Goal: Information Seeking & Learning: Learn about a topic

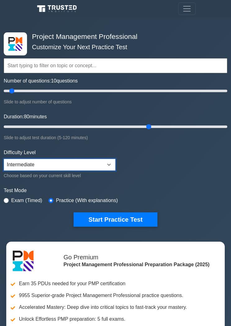
click at [109, 165] on select "Beginner Intermediate Expert" at bounding box center [60, 165] width 112 height 12
select select "expert"
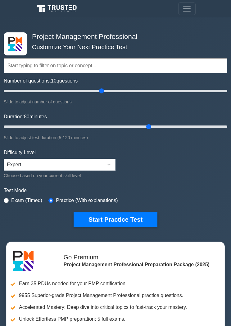
click at [100, 92] on input "Number of questions: 10 questions" at bounding box center [116, 90] width 224 height 7
click at [89, 91] on input "Number of questions: 90 questions" at bounding box center [116, 90] width 224 height 7
click at [70, 91] on input "Number of questions: 80 questions" at bounding box center [116, 90] width 224 height 7
click at [58, 92] on input "Number of questions: 60 questions" at bounding box center [116, 90] width 224 height 7
click at [43, 93] on input "Number of questions: 50 questions" at bounding box center [116, 90] width 224 height 7
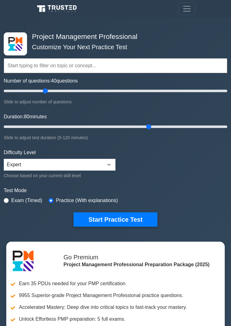
type input "30"
click at [34, 91] on input "Number of questions: 40 questions" at bounding box center [116, 90] width 224 height 7
click at [45, 125] on input "Duration: 80 minutes" at bounding box center [116, 126] width 224 height 7
click at [37, 127] on input "Duration: 25 minutes" at bounding box center [116, 126] width 224 height 7
type input "30"
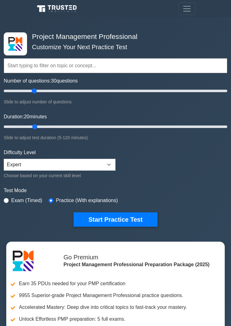
click at [49, 128] on input "Duration: 20 minutes" at bounding box center [116, 126] width 224 height 7
click at [61, 67] on input "text" at bounding box center [116, 65] width 224 height 15
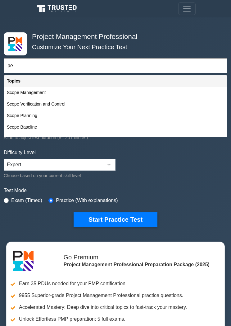
type input "p"
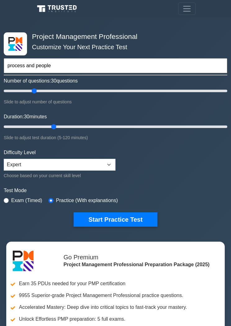
type input "process and people"
click at [115, 218] on button "Start Practice Test" at bounding box center [116, 219] width 84 height 14
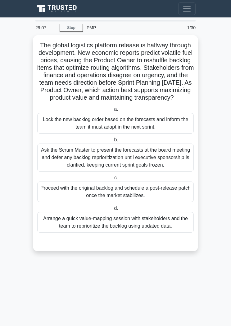
click at [160, 232] on div "Arrange a quick value-mapping session with stakeholders and the team to reprior…" at bounding box center [115, 222] width 157 height 21
click at [113, 210] on input "d. Arrange a quick value-mapping session with stakeholders and the team to repr…" at bounding box center [113, 208] width 0 height 4
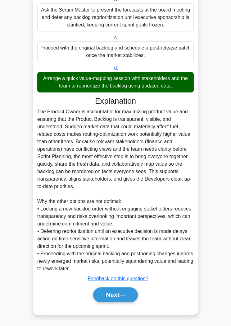
scroll to position [167, 0]
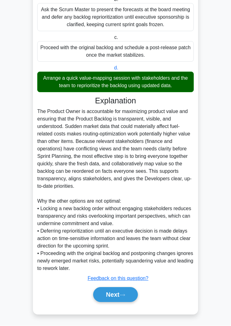
click at [123, 297] on icon at bounding box center [123, 294] width 6 height 3
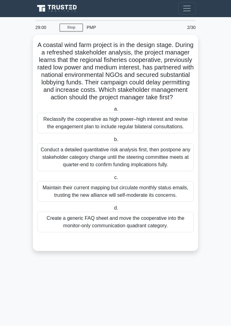
scroll to position [0, 0]
click at [156, 171] on div "Conduct a detailed quantitative risk analysis first, then postpone any stakehol…" at bounding box center [115, 157] width 157 height 28
click at [113, 142] on input "b. Conduct a detailed quantitative risk analysis first, then postpone any stake…" at bounding box center [113, 140] width 0 height 4
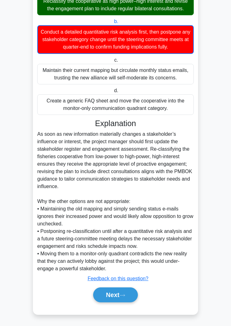
scroll to position [160, 0]
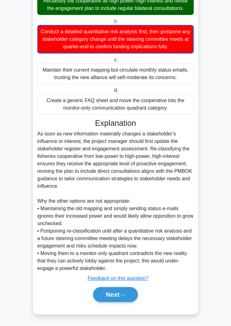
click at [125, 302] on button "Next" at bounding box center [115, 294] width 44 height 15
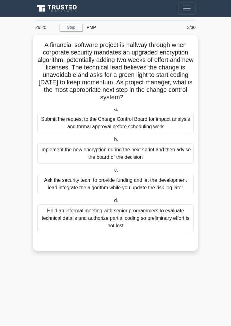
click at [171, 133] on div "Submit the request to the Change Control Board for impact analysis and formal a…" at bounding box center [115, 123] width 157 height 21
click at [113, 111] on input "a. Submit the request to the Change Control Board for impact analysis and forma…" at bounding box center [113, 109] width 0 height 4
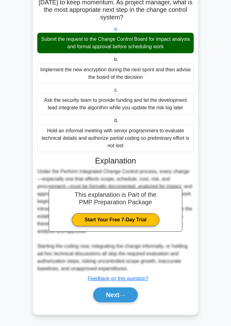
scroll to position [93, 0]
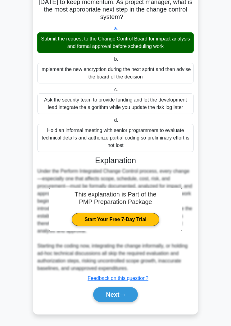
click at [123, 297] on icon at bounding box center [123, 294] width 6 height 3
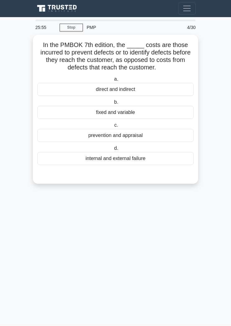
click at [147, 142] on div "prevention and appraisal" at bounding box center [115, 135] width 157 height 13
click at [113, 127] on input "c. prevention and appraisal" at bounding box center [113, 125] width 0 height 4
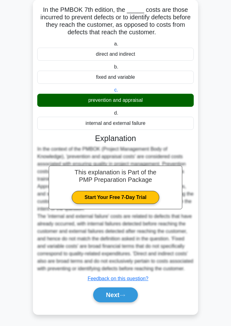
scroll to position [55, 0]
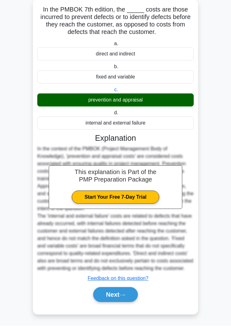
click at [124, 297] on icon at bounding box center [123, 294] width 6 height 3
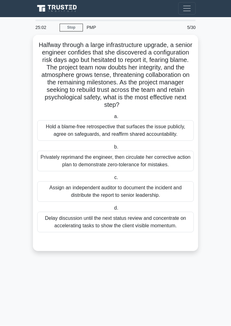
click at [155, 141] on div "Hold a blame-free retrospective that surfaces the issue publicly, agree on safe…" at bounding box center [115, 130] width 157 height 21
click at [113, 119] on input "a. Hold a blame-free retrospective that surfaces the issue publicly, agree on s…" at bounding box center [113, 117] width 0 height 4
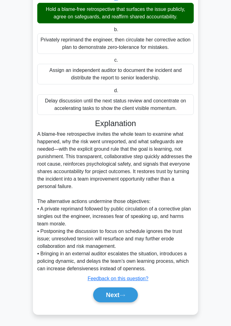
scroll to position [152, 0]
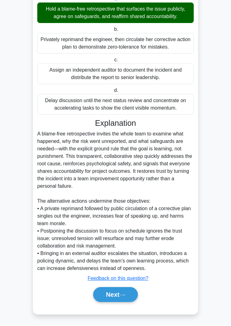
click at [118, 302] on button "Next" at bounding box center [115, 294] width 44 height 15
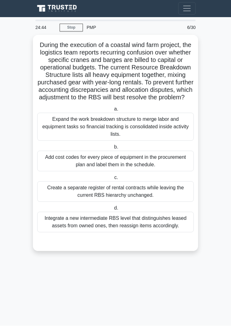
scroll to position [0, 0]
click at [157, 232] on div "Integrate a new intermediate RBS level that distinguishes leased assets from ow…" at bounding box center [115, 222] width 157 height 21
click at [113, 210] on input "d. Integrate a new intermediate RBS level that distinguishes leased assets from…" at bounding box center [113, 208] width 0 height 4
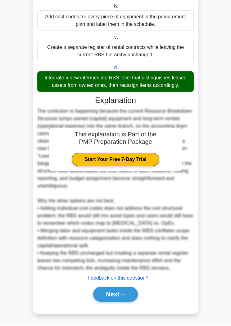
scroll to position [175, 0]
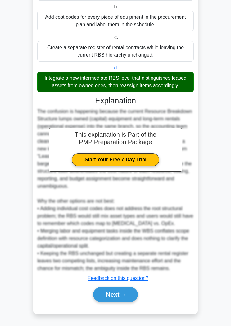
click at [124, 302] on button "Next" at bounding box center [115, 294] width 44 height 15
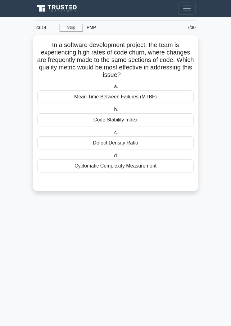
click at [146, 122] on div "Code Stability Index" at bounding box center [115, 119] width 157 height 13
click at [113, 112] on input "b. Code Stability Index" at bounding box center [113, 110] width 0 height 4
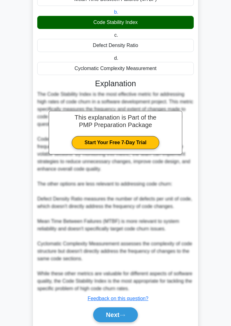
scroll to position [116, 0]
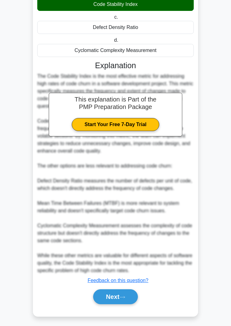
click at [121, 304] on button "Next" at bounding box center [115, 296] width 44 height 15
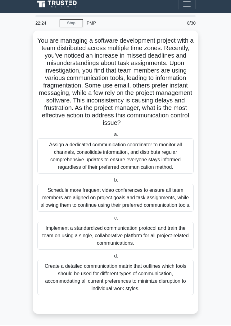
scroll to position [9, 0]
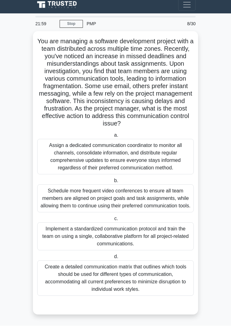
click at [158, 247] on div "Implement a standardized communication protocol and train the team on using a s…" at bounding box center [115, 236] width 157 height 28
click at [113, 221] on input "c. Implement a standardized communication protocol and train the team on using …" at bounding box center [113, 219] width 0 height 4
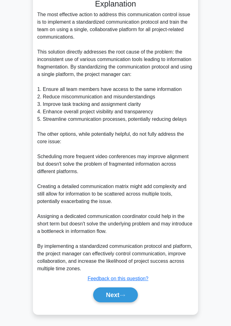
scroll to position [331, 0]
click at [125, 297] on icon at bounding box center [123, 294] width 6 height 3
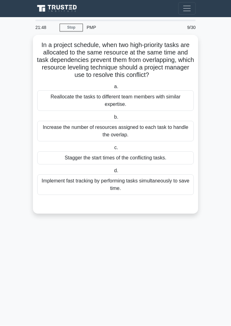
scroll to position [0, 0]
click at [168, 164] on div "Stagger the start times of the conflicting tasks." at bounding box center [115, 157] width 157 height 13
click at [113, 150] on input "c. Stagger the start times of the conflicting tasks." at bounding box center [113, 148] width 0 height 4
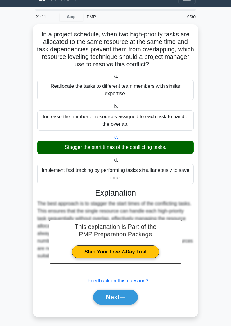
scroll to position [11, 0]
click at [120, 304] on button "Next" at bounding box center [115, 296] width 44 height 15
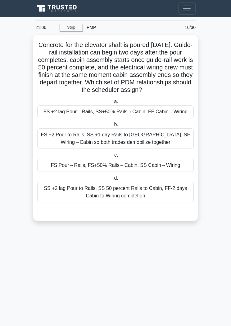
scroll to position [0, 0]
click at [181, 202] on div "SS +2 lag Pour to Rails, SS 50 percent Rails to Cabin, FF-2 days Cabin to Wirin…" at bounding box center [115, 192] width 157 height 21
click at [113, 180] on input "d. SS +2 lag Pour to Rails, SS 50 percent Rails to Cabin, FF-2 days Cabin to Wi…" at bounding box center [113, 178] width 0 height 4
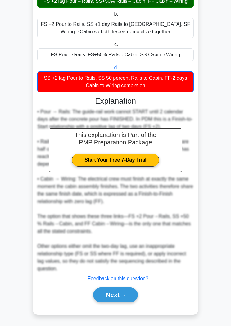
scroll to position [123, 0]
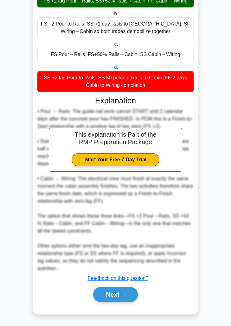
click at [122, 297] on icon at bounding box center [123, 294] width 6 height 3
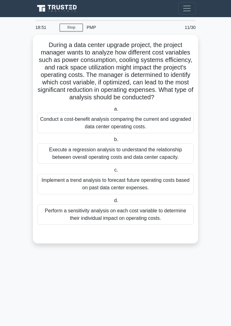
scroll to position [0, 0]
click at [161, 133] on div "Conduct a cost-benefit analysis comparing the current and upgraded data center …" at bounding box center [115, 123] width 157 height 21
click at [113, 111] on input "a. Conduct a cost-benefit analysis comparing the current and upgraded data cent…" at bounding box center [113, 109] width 0 height 4
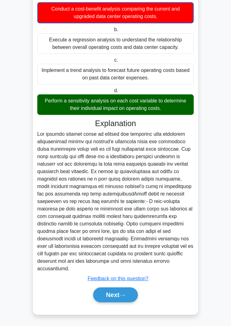
scroll to position [131, 0]
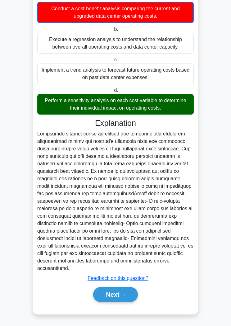
click at [124, 297] on icon at bounding box center [123, 294] width 6 height 3
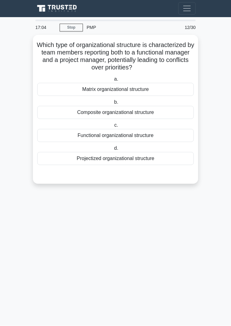
scroll to position [0, 0]
click at [159, 111] on div "Composite organizational structure" at bounding box center [115, 112] width 157 height 13
click at [113, 104] on input "b. Composite organizational structure" at bounding box center [113, 102] width 0 height 4
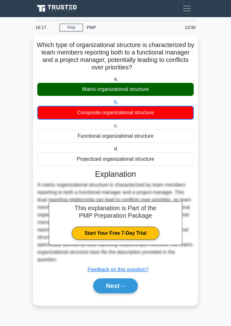
click at [115, 293] on button "Next" at bounding box center [115, 285] width 44 height 15
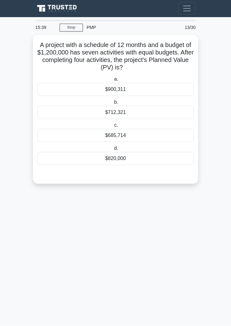
click at [140, 134] on div "$685,714" at bounding box center [115, 135] width 157 height 13
click at [113, 127] on input "c. $685,714" at bounding box center [113, 125] width 0 height 4
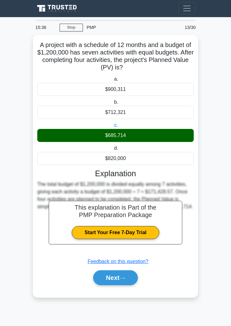
click at [130, 280] on button "Next" at bounding box center [115, 277] width 44 height 15
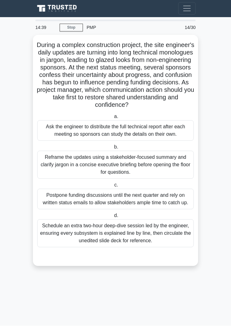
click at [164, 179] on div "Reframe the updates using a stakeholder-focused summary and clarify jargon in a…" at bounding box center [115, 165] width 157 height 28
click at [113, 149] on input "b. Reframe the updates using a stakeholder-focused summary and clarify jargon i…" at bounding box center [113, 147] width 0 height 4
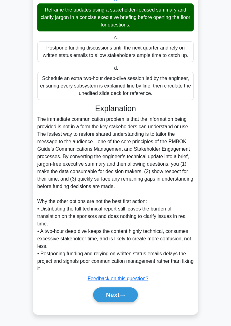
scroll to position [175, 0]
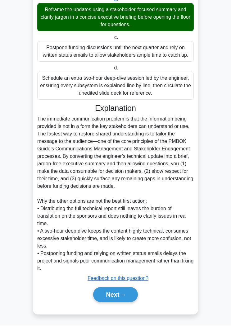
click at [122, 297] on icon at bounding box center [123, 294] width 6 height 3
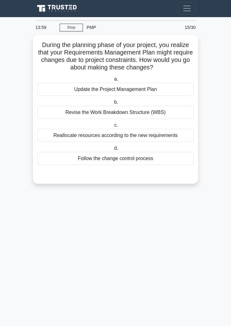
click at [150, 165] on div "Follow the change control process" at bounding box center [115, 158] width 157 height 13
click at [113, 150] on input "d. Follow the change control process" at bounding box center [113, 148] width 0 height 4
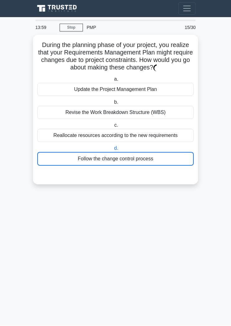
scroll to position [0, 0]
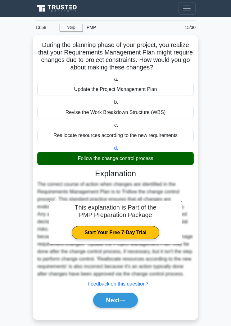
click at [120, 307] on button "Next" at bounding box center [115, 299] width 44 height 15
click at [124, 317] on div "During the planning phase of your project, you realize that your Requirements M…" at bounding box center [115, 177] width 160 height 280
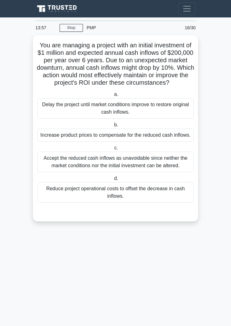
scroll to position [0, 0]
click at [137, 202] on div "Reduce project operational costs to offset the decrease in cash inflows." at bounding box center [115, 192] width 157 height 21
click at [113, 180] on input "d. Reduce project operational costs to offset the decrease in cash inflows." at bounding box center [113, 178] width 0 height 4
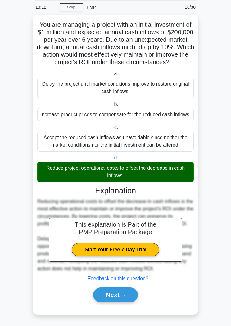
scroll to position [48, 0]
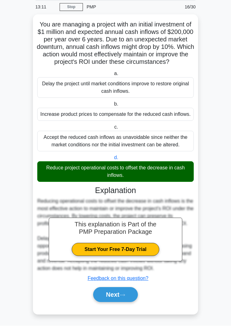
click at [122, 302] on button "Next" at bounding box center [115, 294] width 44 height 15
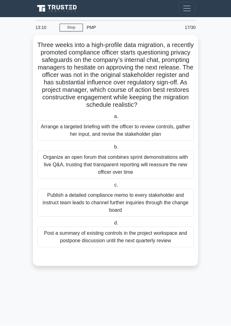
scroll to position [0, 0]
click at [174, 136] on div "Arrange a targeted briefing with the officer to review controls, gather her inp…" at bounding box center [115, 130] width 157 height 21
click at [113, 119] on input "a. Arrange a targeted briefing with the officer to review controls, gather her …" at bounding box center [113, 117] width 0 height 4
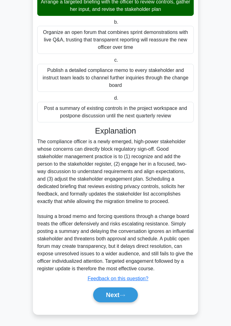
scroll to position [152, 0]
click at [122, 296] on icon at bounding box center [122, 295] width 5 height 2
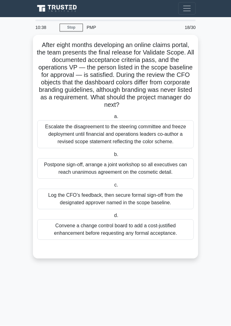
click at [159, 240] on div "Convene a change control board to add a cost-justified enhancement before reque…" at bounding box center [115, 229] width 157 height 21
click at [113, 218] on input "d. Convene a change control board to add a cost-justified enhancement before re…" at bounding box center [113, 216] width 0 height 4
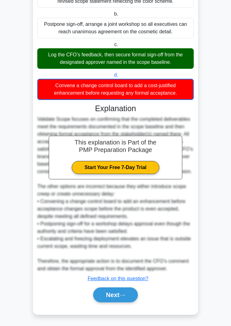
scroll to position [175, 0]
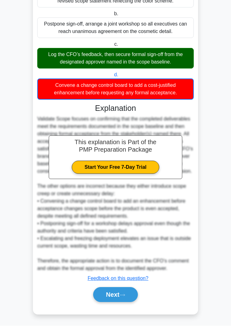
click at [123, 302] on button "Next" at bounding box center [115, 294] width 44 height 15
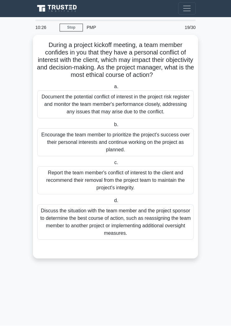
scroll to position [0, 0]
click at [158, 118] on div "Document the potential conflict of interest in the project risk register and mo…" at bounding box center [115, 104] width 157 height 28
click at [113, 89] on input "a. Document the potential conflict of interest in the project risk register and…" at bounding box center [113, 87] width 0 height 4
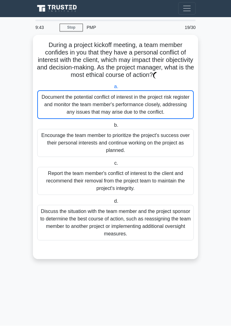
scroll to position [0, 0]
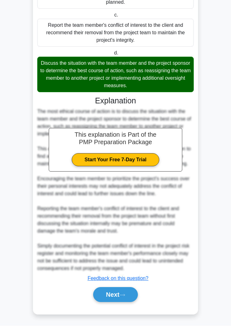
click at [122, 297] on icon at bounding box center [123, 294] width 6 height 3
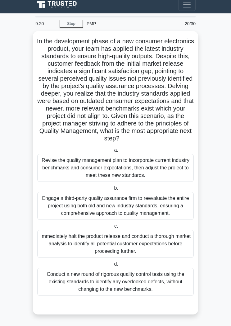
scroll to position [16, 0]
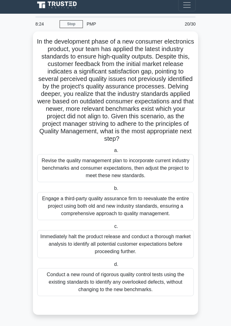
click at [163, 293] on div "Conduct a new round of rigorous quality control tests using the existing standa…" at bounding box center [115, 282] width 157 height 28
click at [113, 266] on input "d. Conduct a new round of rigorous quality control tests using the existing sta…" at bounding box center [113, 264] width 0 height 4
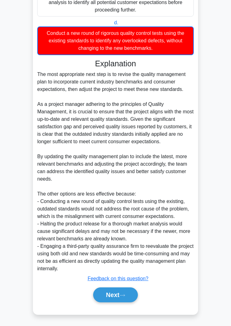
scroll to position [280, 0]
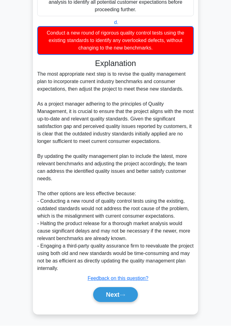
click at [121, 302] on button "Next" at bounding box center [115, 294] width 44 height 15
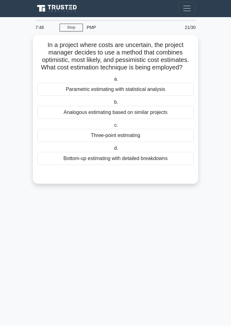
scroll to position [0, 0]
click at [135, 142] on div "Three-point estimating" at bounding box center [115, 135] width 157 height 13
click at [113, 127] on input "c. Three-point estimating" at bounding box center [113, 125] width 0 height 4
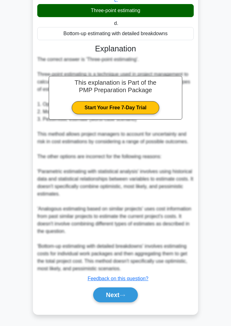
scroll to position [137, 0]
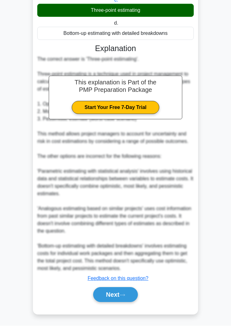
click at [117, 302] on button "Next" at bounding box center [115, 294] width 44 height 15
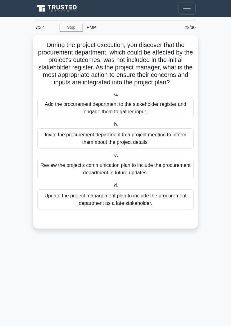
scroll to position [0, 0]
click at [171, 112] on div "Add the procurement department to the stakeholder register and engage them to g…" at bounding box center [115, 108] width 157 height 21
click at [113, 96] on input "a. Add the procurement department to the stakeholder register and engage them t…" at bounding box center [113, 94] width 0 height 4
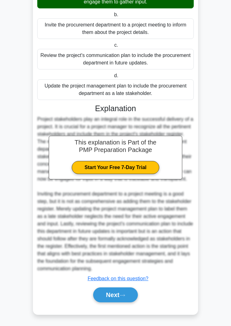
scroll to position [119, 0]
click at [119, 302] on button "Next" at bounding box center [115, 294] width 44 height 15
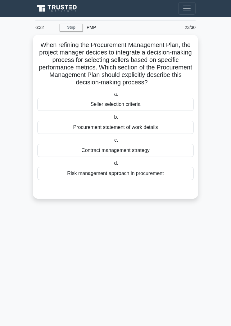
click at [135, 111] on div "Seller selection criteria" at bounding box center [115, 104] width 157 height 13
click at [113, 96] on input "a. Seller selection criteria" at bounding box center [113, 94] width 0 height 4
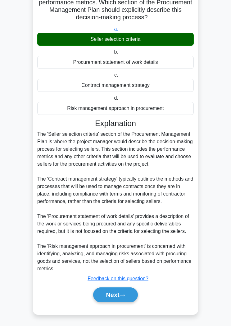
scroll to position [85, 0]
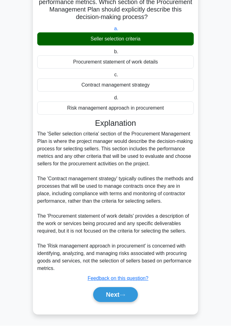
click at [128, 299] on button "Next" at bounding box center [115, 294] width 44 height 15
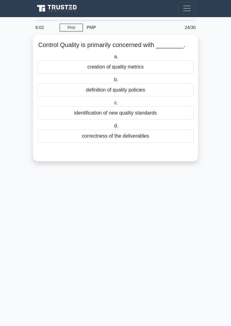
click at [145, 73] on div "creation of quality metrics" at bounding box center [115, 67] width 157 height 13
click at [113, 59] on input "a. creation of quality metrics" at bounding box center [113, 57] width 0 height 4
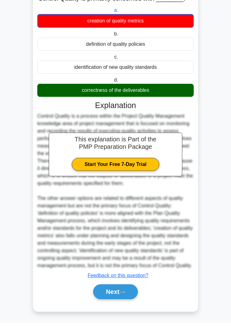
scroll to position [71, 0]
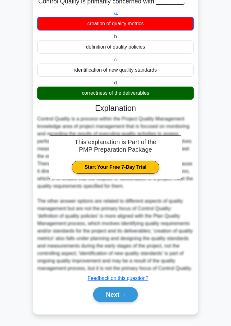
click at [124, 296] on icon at bounding box center [122, 295] width 5 height 2
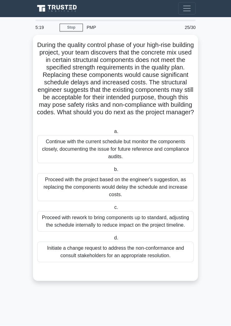
click at [131, 262] on div "Initiate a change request to address the non-conformance and consult stakeholde…" at bounding box center [115, 252] width 157 height 21
click at [113, 240] on input "d. Initiate a change request to address the non-conformance and consult stakeho…" at bounding box center [113, 238] width 0 height 4
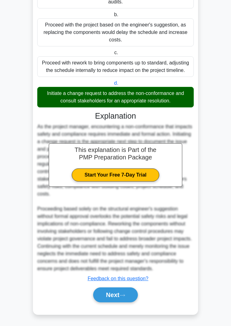
scroll to position [175, 0]
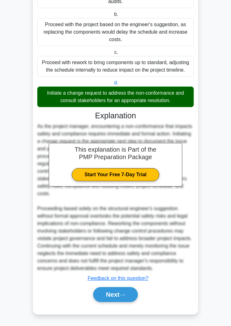
click at [119, 302] on button "Next" at bounding box center [115, 294] width 44 height 15
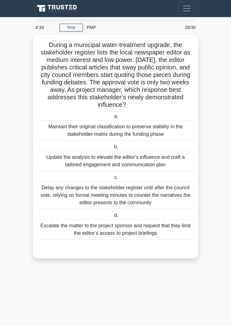
click at [119, 169] on div "Update the analysis to elevate the editor’s influence and craft a tailored enga…" at bounding box center [115, 161] width 157 height 21
click at [113, 149] on input "b. Update the analysis to elevate the editor’s influence and craft a tailored e…" at bounding box center [113, 147] width 0 height 4
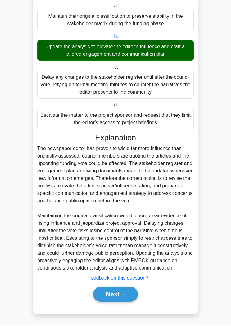
scroll to position [137, 0]
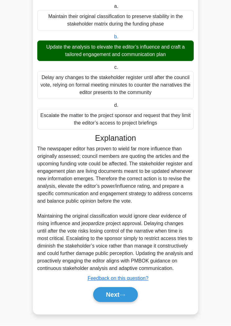
click at [124, 297] on icon at bounding box center [123, 294] width 6 height 3
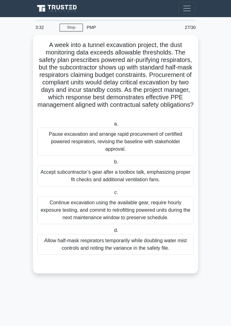
click at [170, 150] on div "Pause excavation and arrange rapid procurement of certified powered respirators…" at bounding box center [115, 142] width 157 height 28
click at [113, 126] on input "a. Pause excavation and arrange rapid procurement of certified powered respirat…" at bounding box center [113, 124] width 0 height 4
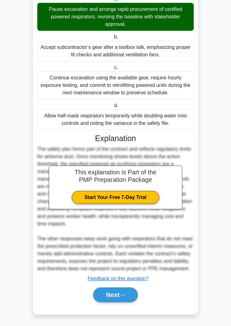
scroll to position [152, 0]
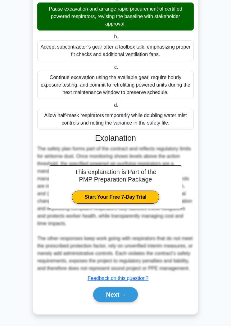
click at [120, 302] on button "Next" at bounding box center [115, 294] width 44 height 15
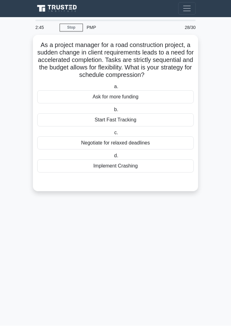
click at [135, 172] on div "Implement Crashing" at bounding box center [115, 165] width 157 height 13
click at [113, 158] on input "d. Implement Crashing" at bounding box center [113, 156] width 0 height 4
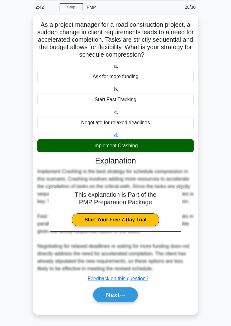
scroll to position [40, 0]
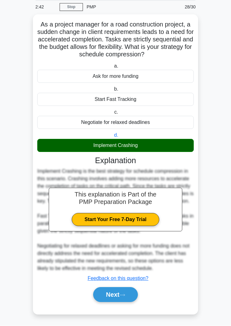
click at [125, 297] on icon at bounding box center [123, 294] width 6 height 3
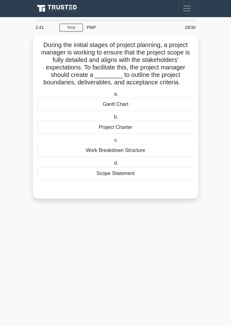
scroll to position [0, 0]
click at [139, 134] on div "Project Charter" at bounding box center [115, 127] width 157 height 13
click at [113, 119] on input "b. Project Charter" at bounding box center [113, 117] width 0 height 4
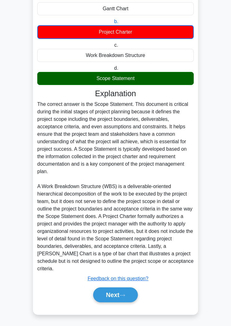
scroll to position [108, 0]
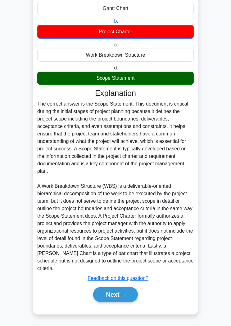
click at [122, 300] on button "Next" at bounding box center [115, 294] width 44 height 15
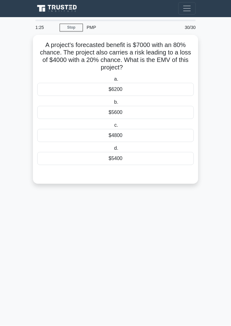
click at [135, 135] on div "$4800" at bounding box center [115, 135] width 157 height 13
click at [113, 127] on input "c. $4800" at bounding box center [113, 125] width 0 height 4
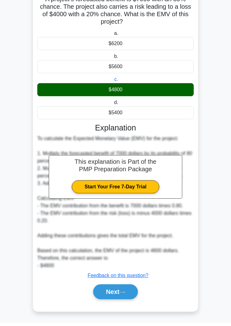
scroll to position [55, 0]
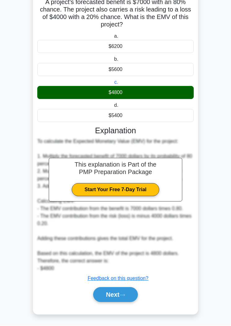
click at [118, 302] on button "Next" at bounding box center [115, 294] width 44 height 15
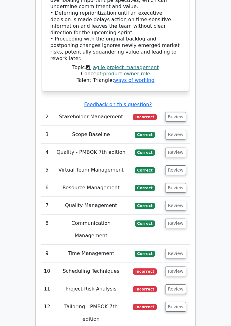
scroll to position [1389, 0]
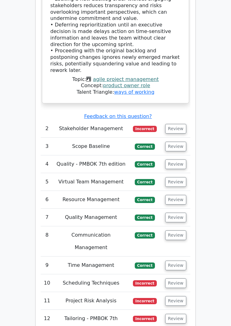
click at [175, 124] on button "Review" at bounding box center [175, 129] width 21 height 10
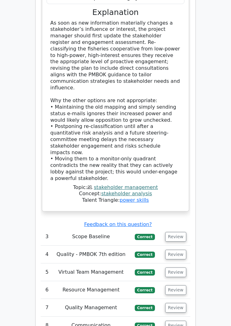
scroll to position [1758, 0]
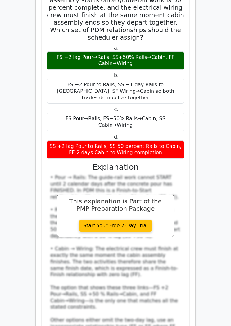
scroll to position [2179, 0]
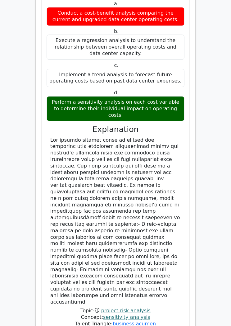
scroll to position [2676, 0]
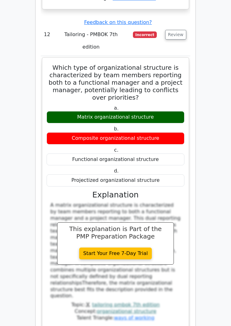
scroll to position [3067, 0]
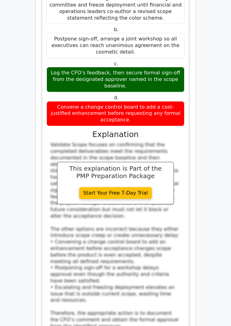
scroll to position [3521, 0]
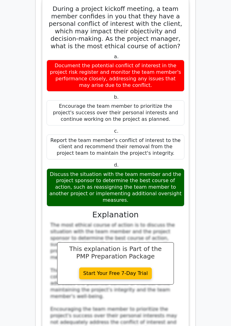
scroll to position [3961, 0]
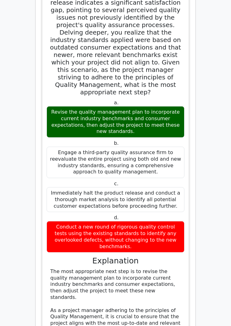
scroll to position [4536, 0]
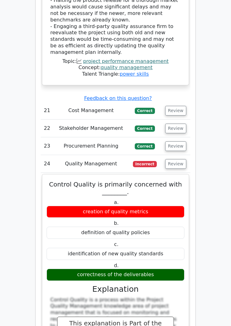
scroll to position [4931, 0]
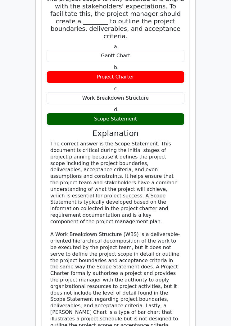
scroll to position [5584, 0]
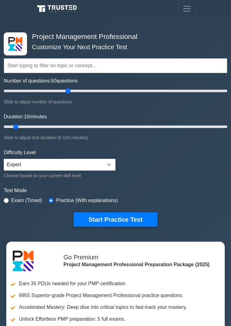
type input "60"
